Goal: Task Accomplishment & Management: Manage account settings

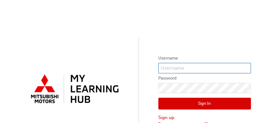
click at [182, 65] on input "text" at bounding box center [204, 68] width 93 height 11
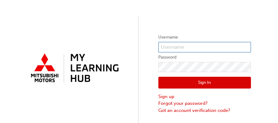
scroll to position [28, 0]
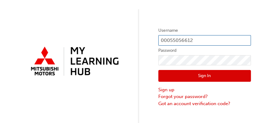
type input "00055056612"
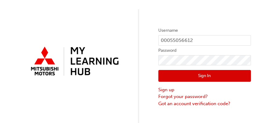
click at [198, 72] on button "Sign In" at bounding box center [204, 76] width 93 height 12
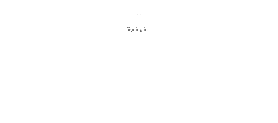
scroll to position [0, 0]
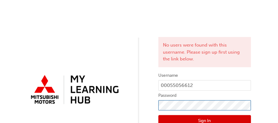
click button "Sign In" at bounding box center [204, 121] width 93 height 12
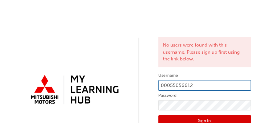
click at [211, 83] on input "00055056612" at bounding box center [204, 85] width 93 height 11
type input "0"
type input "[EMAIL_ADDRESS][DOMAIN_NAME]"
click button "Sign In" at bounding box center [204, 121] width 93 height 12
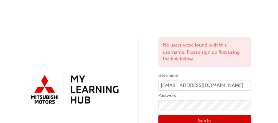
click at [201, 116] on button "Sign In" at bounding box center [204, 121] width 93 height 12
